Goal: Communication & Community: Answer question/provide support

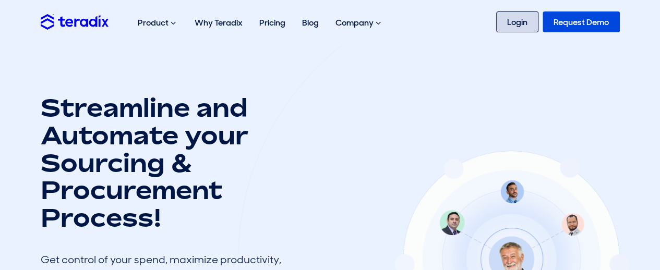
click at [511, 26] on link "Login" at bounding box center [517, 21] width 42 height 21
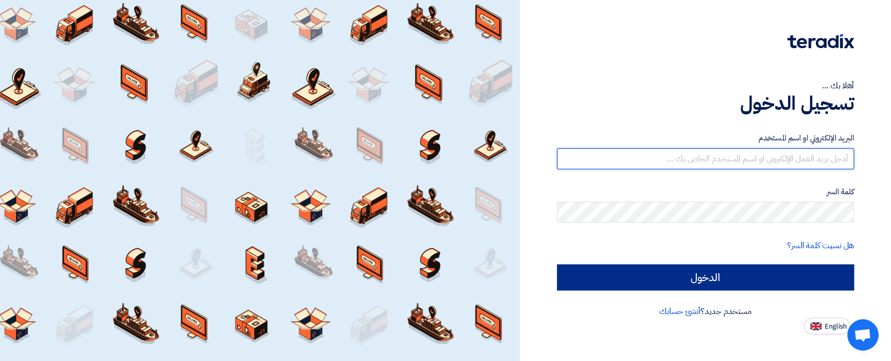
type input "[EMAIL_ADDRESS][DOMAIN_NAME]"
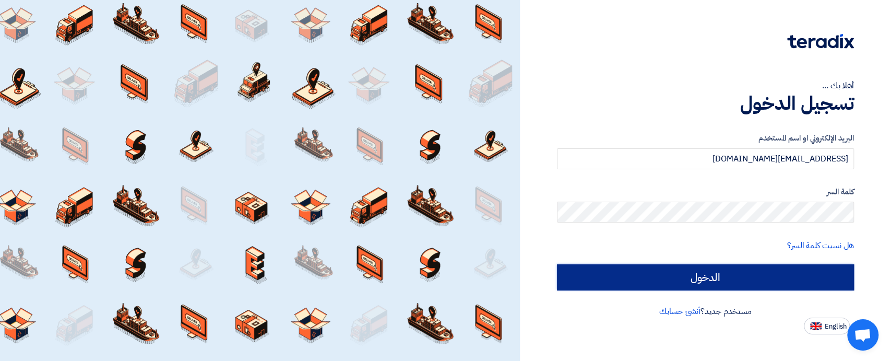
click at [659, 280] on input "الدخول" at bounding box center [705, 277] width 297 height 26
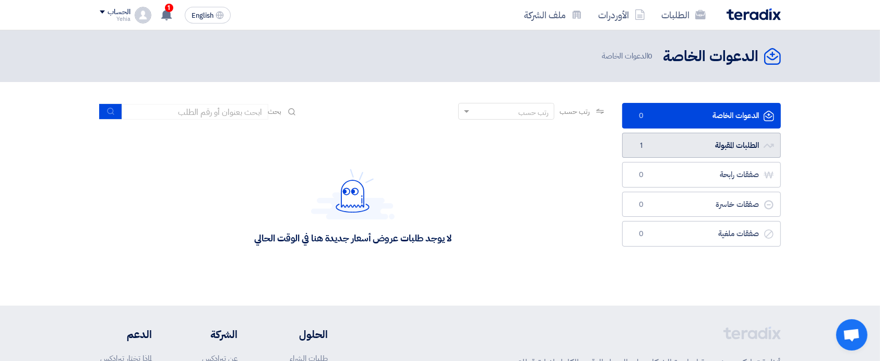
click at [714, 151] on link "الطلبات المقبولة الطلبات المقبولة 1" at bounding box center [701, 146] width 159 height 26
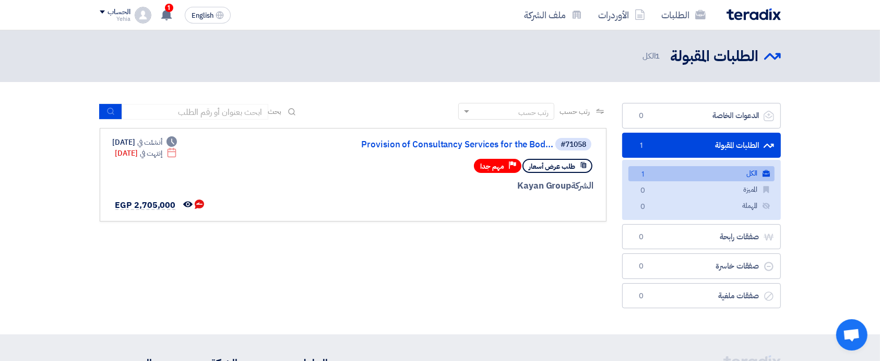
click at [734, 170] on link "الكل الكل 1" at bounding box center [701, 173] width 146 height 15
click at [512, 146] on link "Provision of Consultancy Services for the Bod..." at bounding box center [448, 144] width 209 height 9
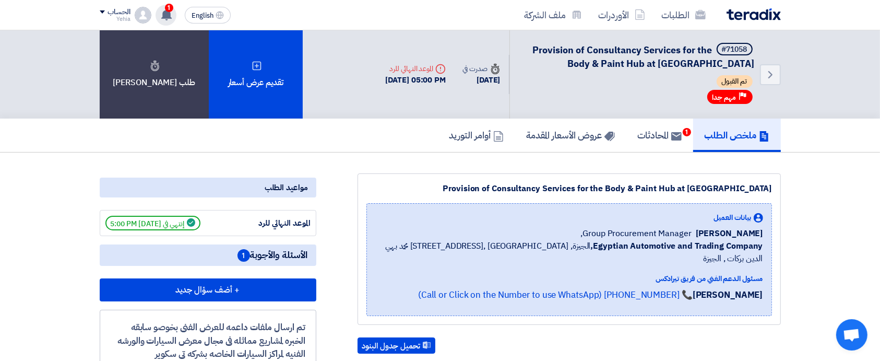
click at [169, 10] on span "1" at bounding box center [169, 8] width 8 height 8
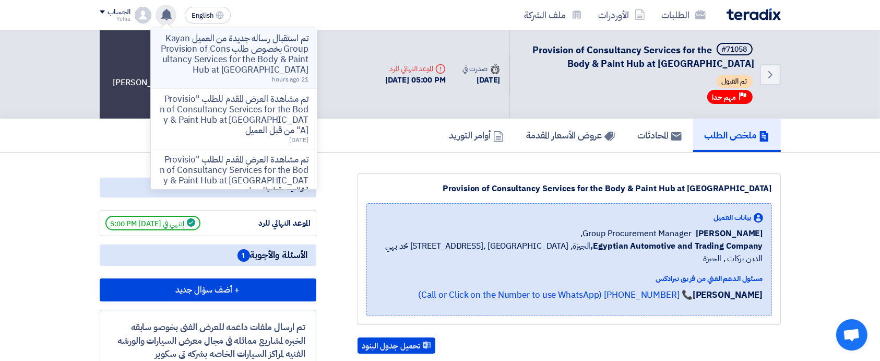
click at [231, 51] on p "تم استقبال رساله جديدة من العميل Kayan Group بخصوص طلب Provision of Consultancy…" at bounding box center [233, 54] width 149 height 42
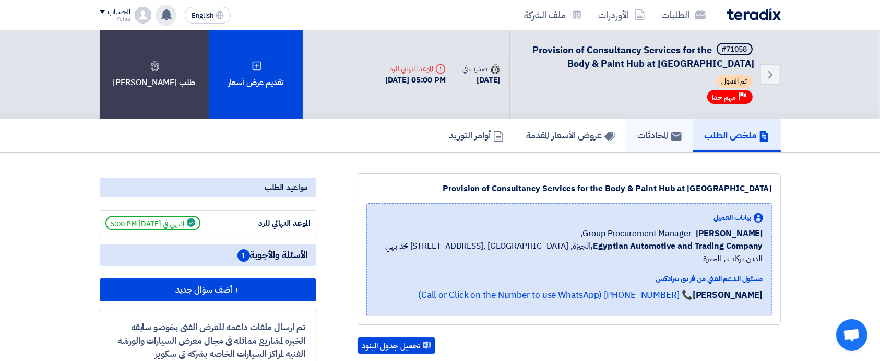
click at [653, 129] on h5 "المحادثات" at bounding box center [660, 135] width 44 height 12
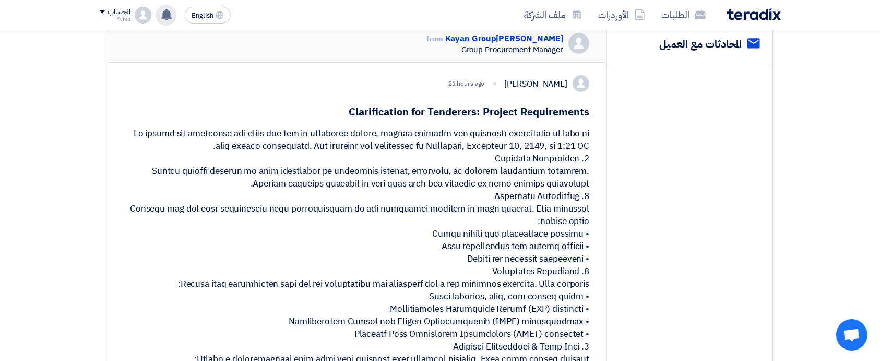
scroll to position [148, 0]
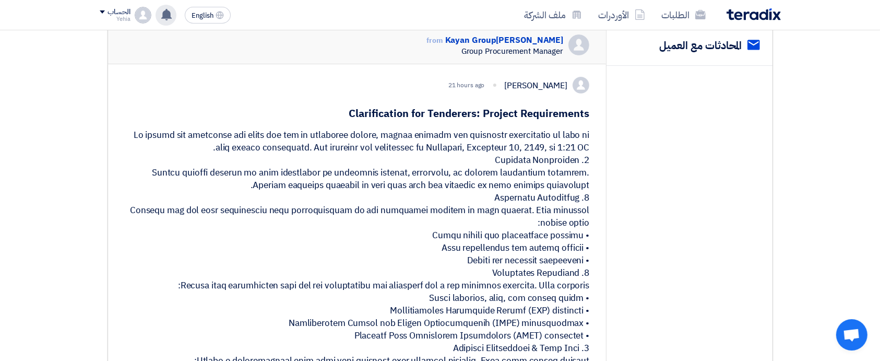
click at [462, 153] on div at bounding box center [357, 342] width 465 height 426
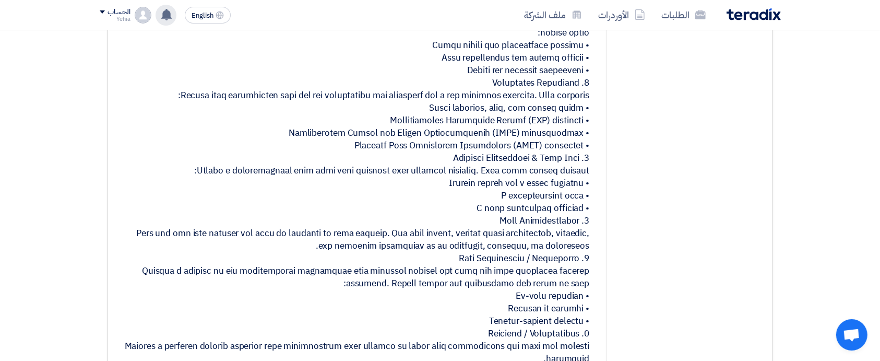
scroll to position [426, 0]
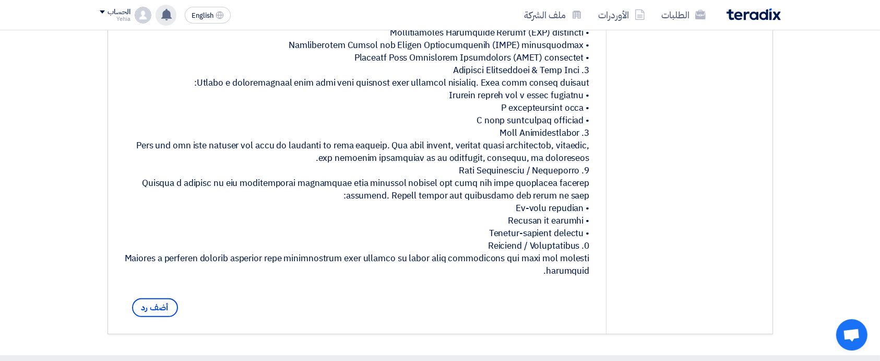
drag, startPoint x: 135, startPoint y: 142, endPoint x: 578, endPoint y: 282, distance: 464.0
click at [578, 277] on div at bounding box center [357, 64] width 465 height 426
copy div "o ensure all proposals are clear and can be evaluated fairly, please provide th…"
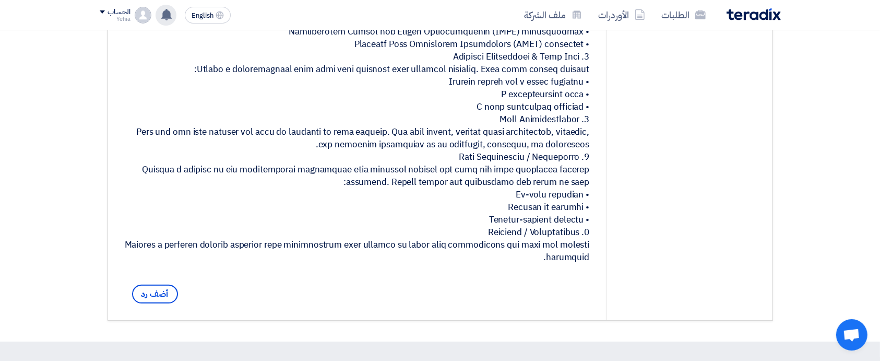
scroll to position [441, 0]
